Goal: Information Seeking & Learning: Learn about a topic

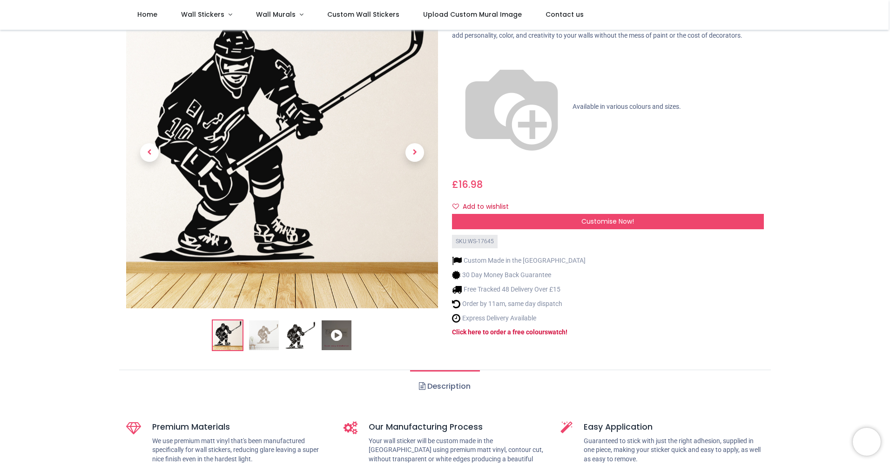
scroll to position [93, 0]
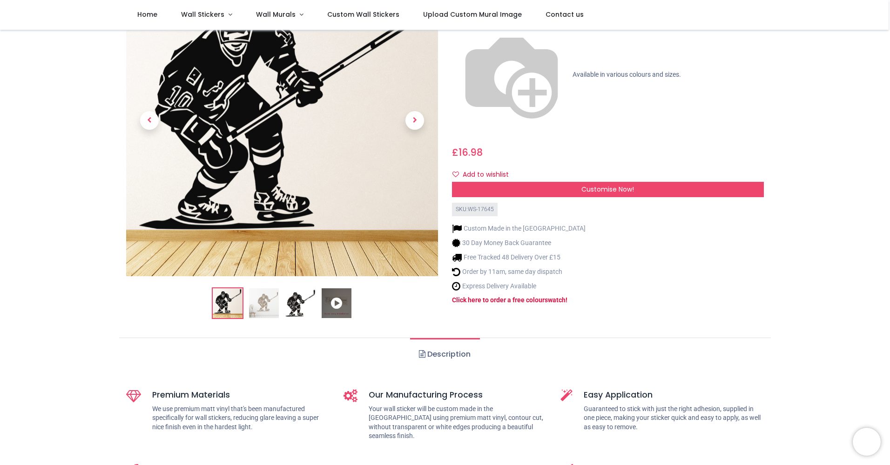
click at [293, 309] on img at bounding box center [300, 303] width 30 height 30
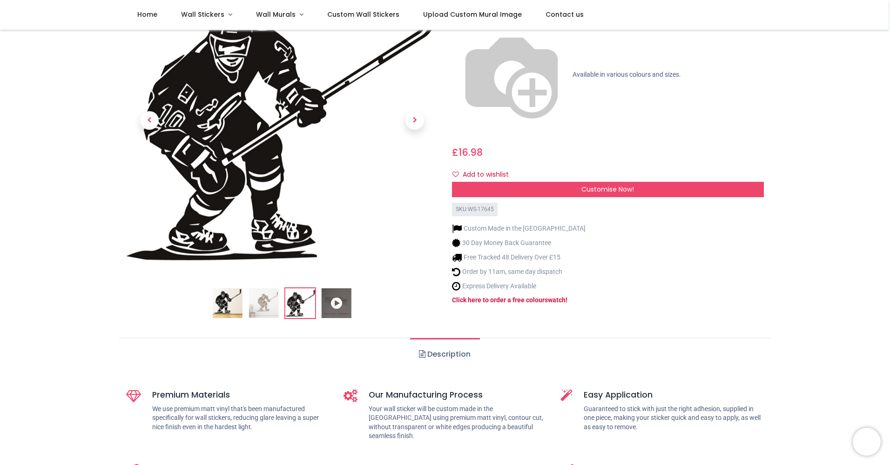
click at [241, 307] on img at bounding box center [228, 303] width 30 height 30
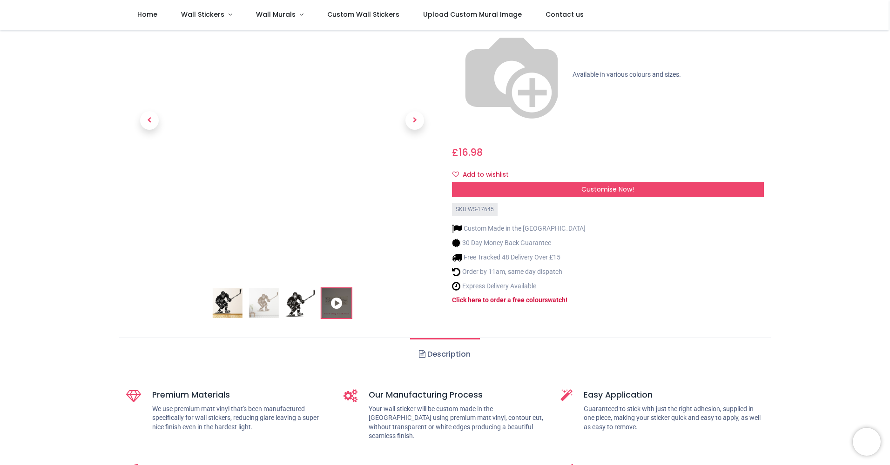
click at [277, 295] on img at bounding box center [264, 303] width 30 height 30
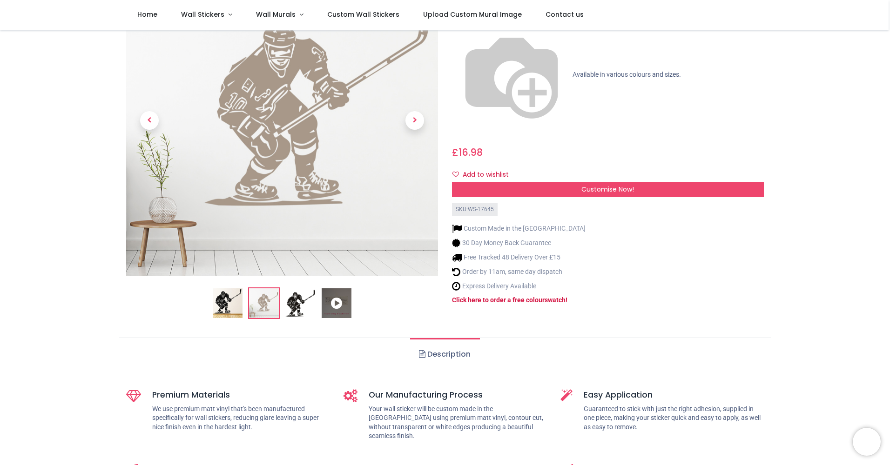
click at [298, 302] on img at bounding box center [300, 303] width 30 height 30
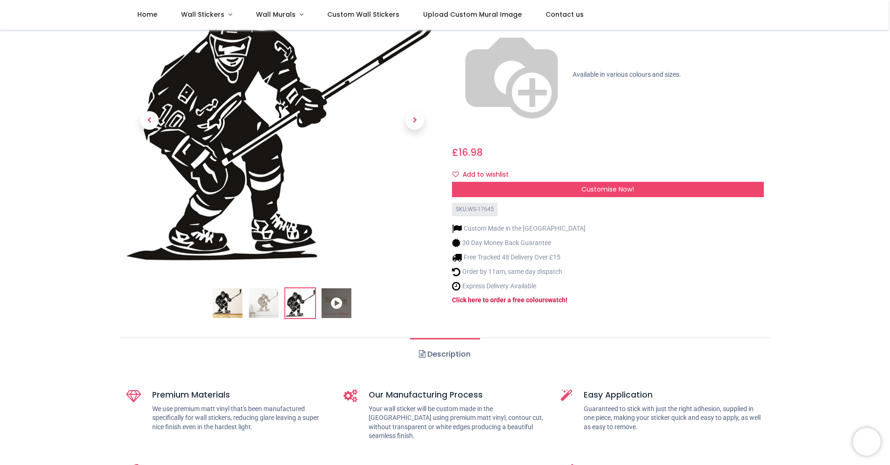
click at [326, 304] on icon at bounding box center [337, 303] width 30 height 30
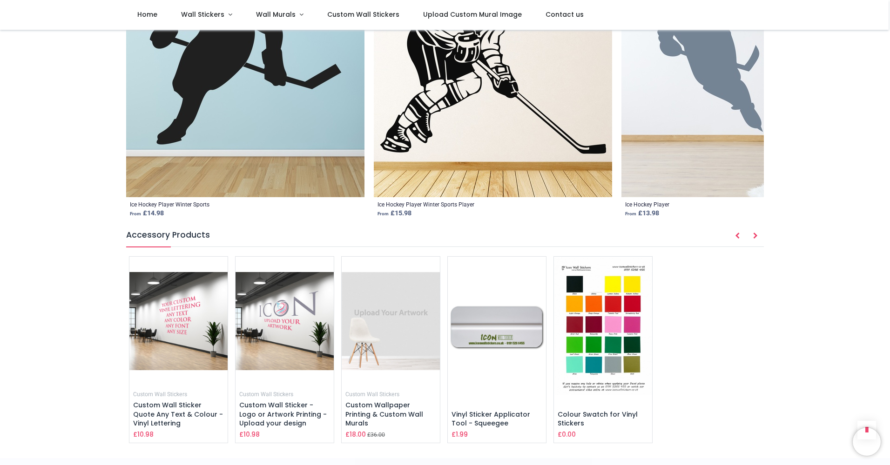
scroll to position [1210, 0]
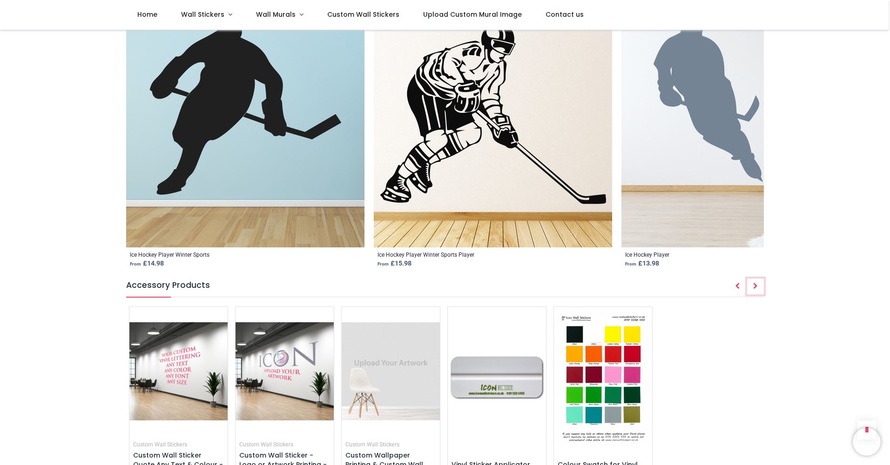
click at [754, 279] on button "Next" at bounding box center [755, 287] width 17 height 16
click at [732, 279] on button "Prev" at bounding box center [737, 287] width 17 height 16
click at [755, 283] on icon "Next" at bounding box center [755, 286] width 5 height 7
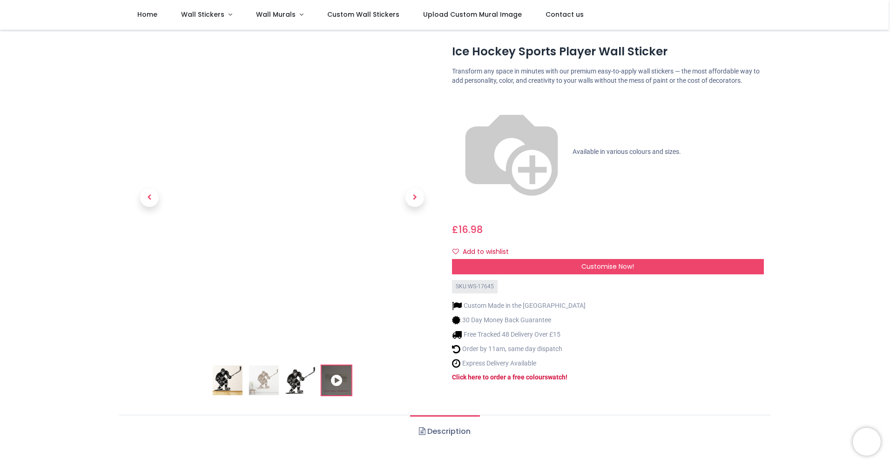
scroll to position [0, 0]
